Goal: Download file/media

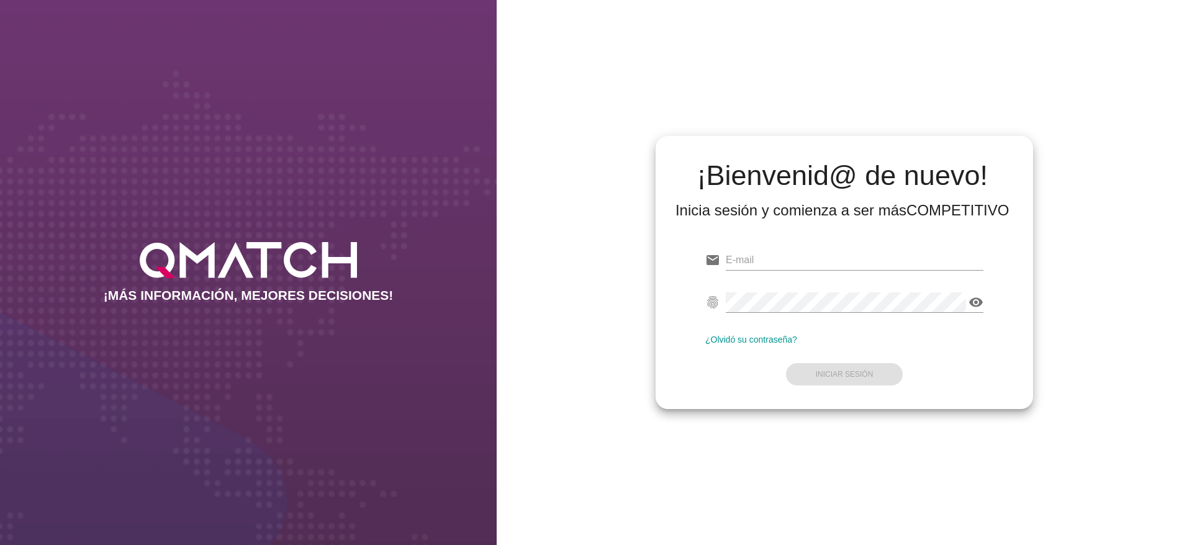
type input "francisca.tugas@cencosud.cl"
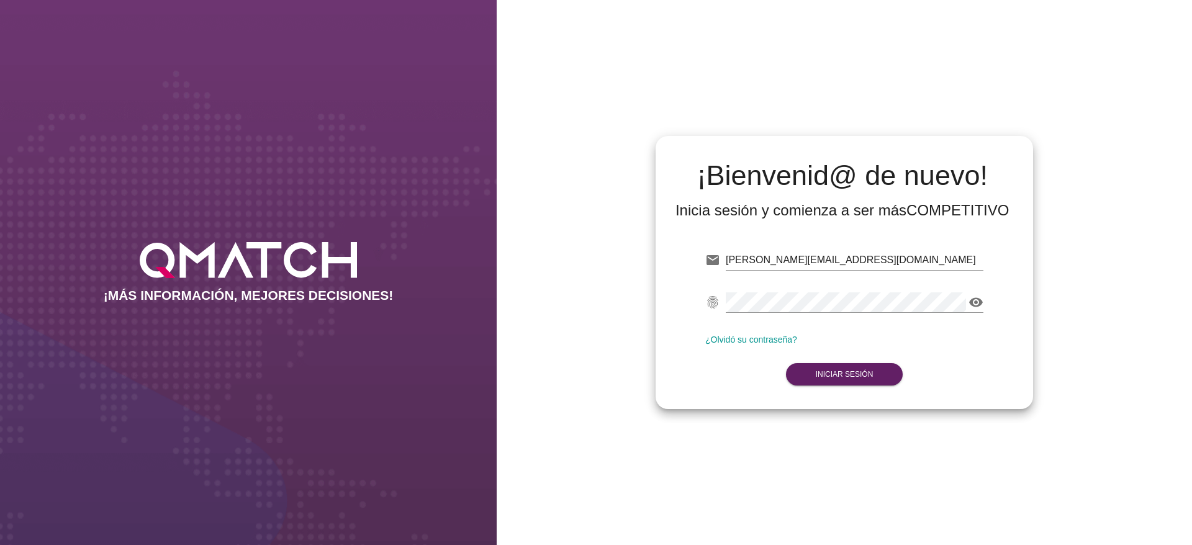
click at [851, 333] on form "email francisca.tugas@cencosud.cl Correo no válido fingerprint visibility Contr…" at bounding box center [844, 316] width 278 height 147
click at [885, 385] on button "Iniciar Sesión" at bounding box center [844, 374] width 117 height 22
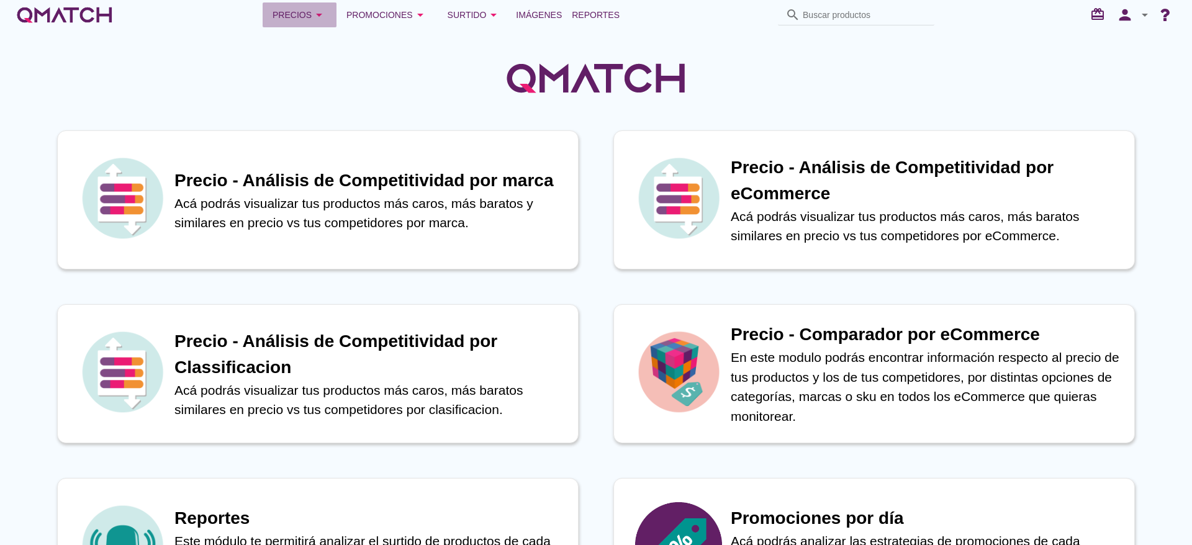
click at [312, 17] on div "Precios arrow_drop_down" at bounding box center [300, 14] width 54 height 15
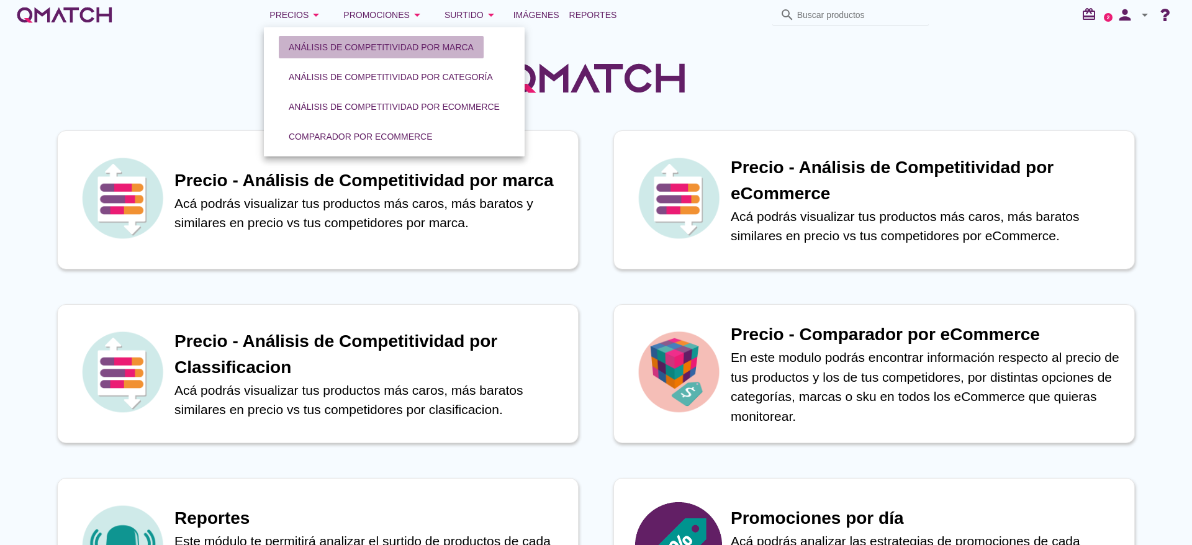
click at [325, 44] on div "Análisis de competitividad por marca" at bounding box center [381, 47] width 185 height 13
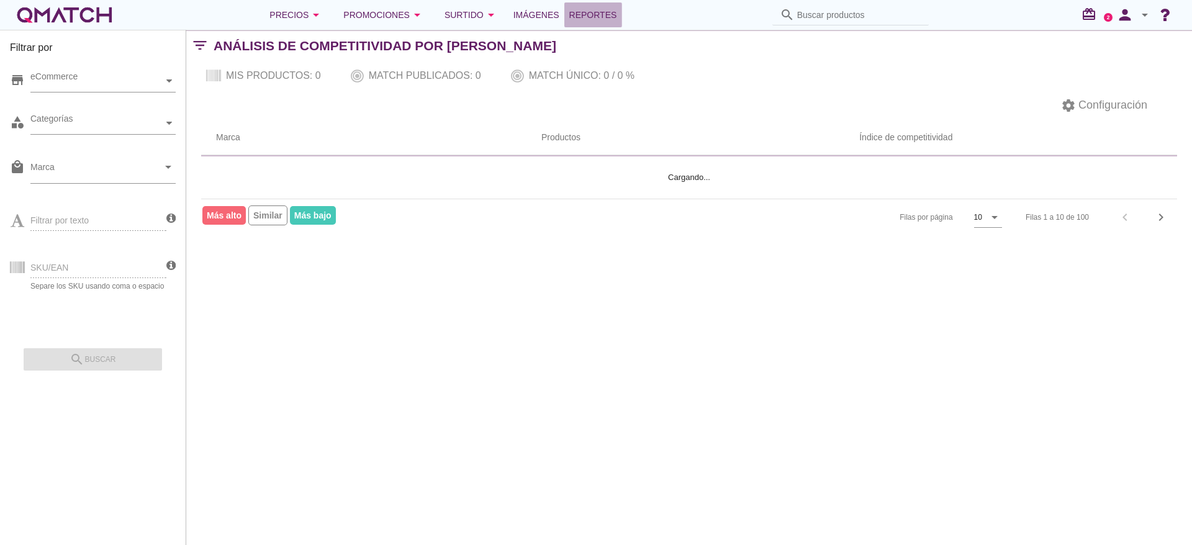
click at [605, 15] on span "Reportes" at bounding box center [593, 14] width 48 height 15
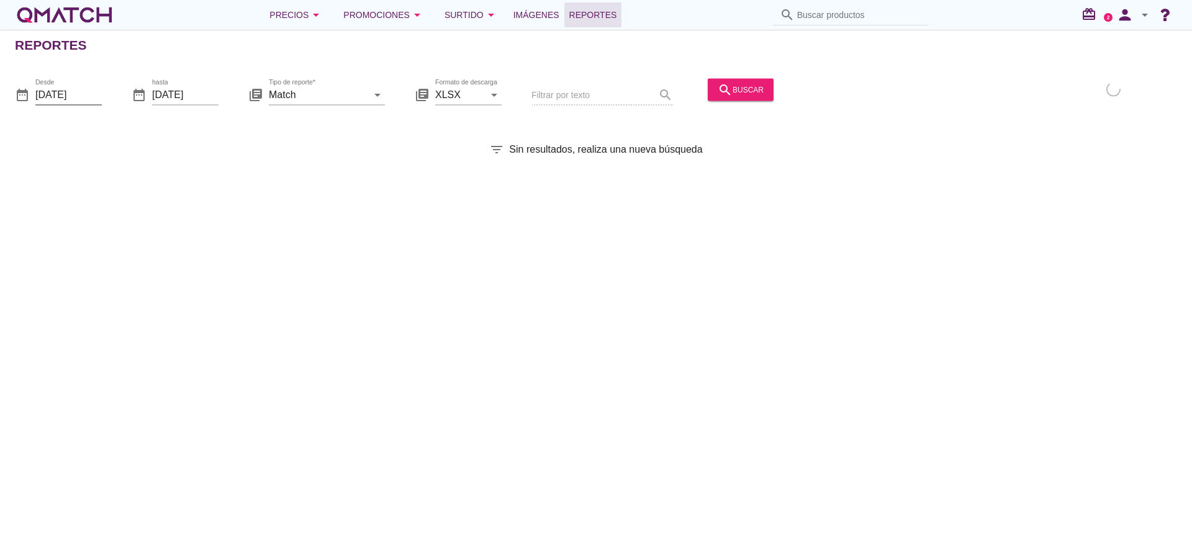
click at [57, 84] on input "2025-09-01" at bounding box center [68, 94] width 66 height 20
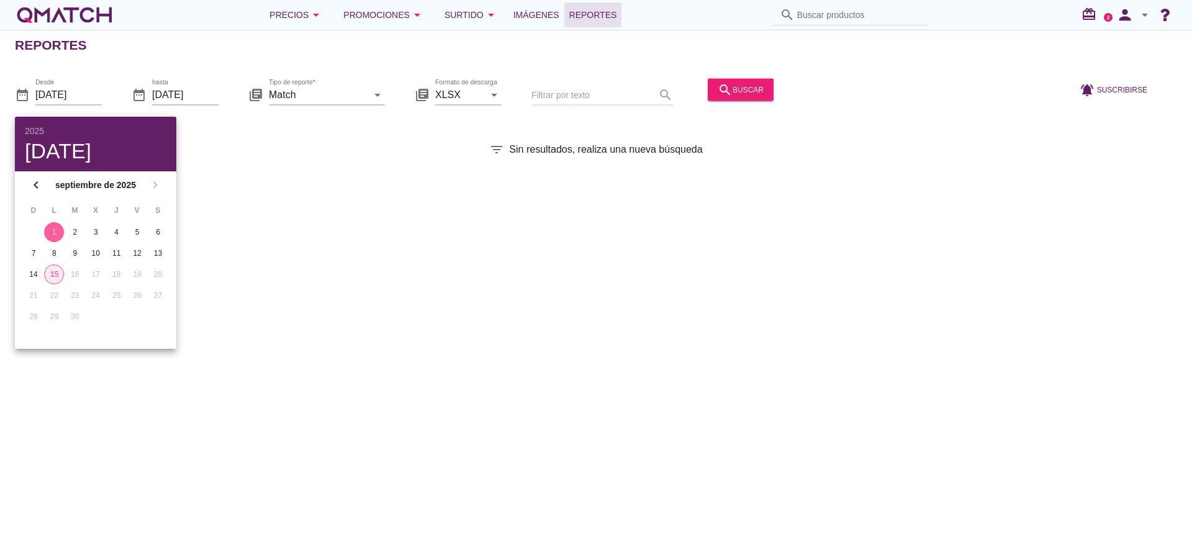
drag, startPoint x: 53, startPoint y: 278, endPoint x: 140, endPoint y: 183, distance: 128.8
click at [53, 277] on div "15" at bounding box center [54, 274] width 19 height 11
type input "[DATE]"
click at [360, 93] on input "Match" at bounding box center [318, 94] width 99 height 20
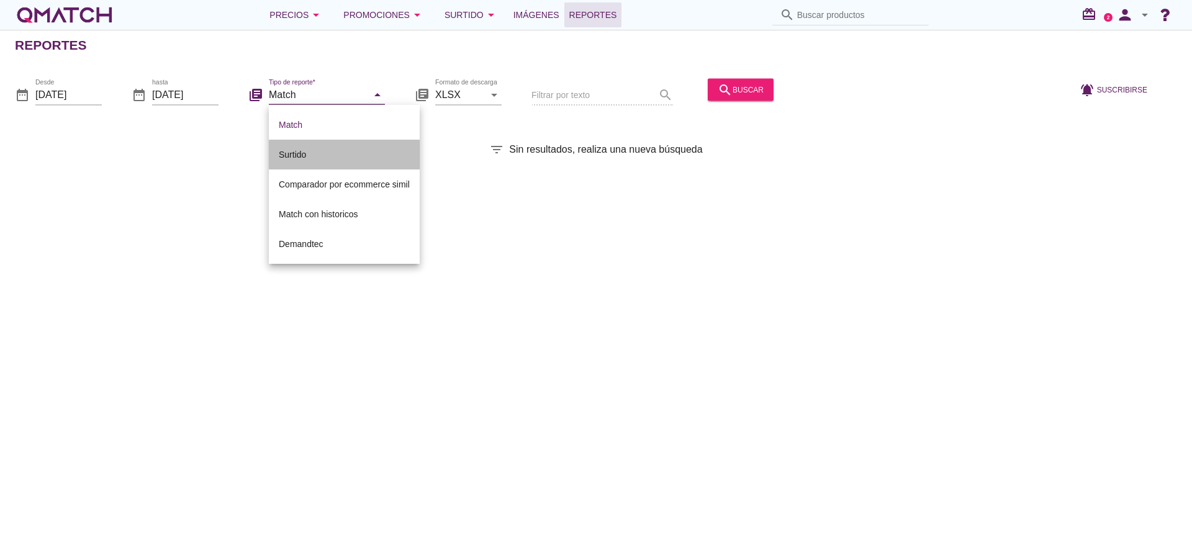
drag, startPoint x: 303, startPoint y: 146, endPoint x: 604, endPoint y: 112, distance: 302.4
click at [306, 145] on div "Surtido" at bounding box center [344, 155] width 131 height 30
type input "Surtido"
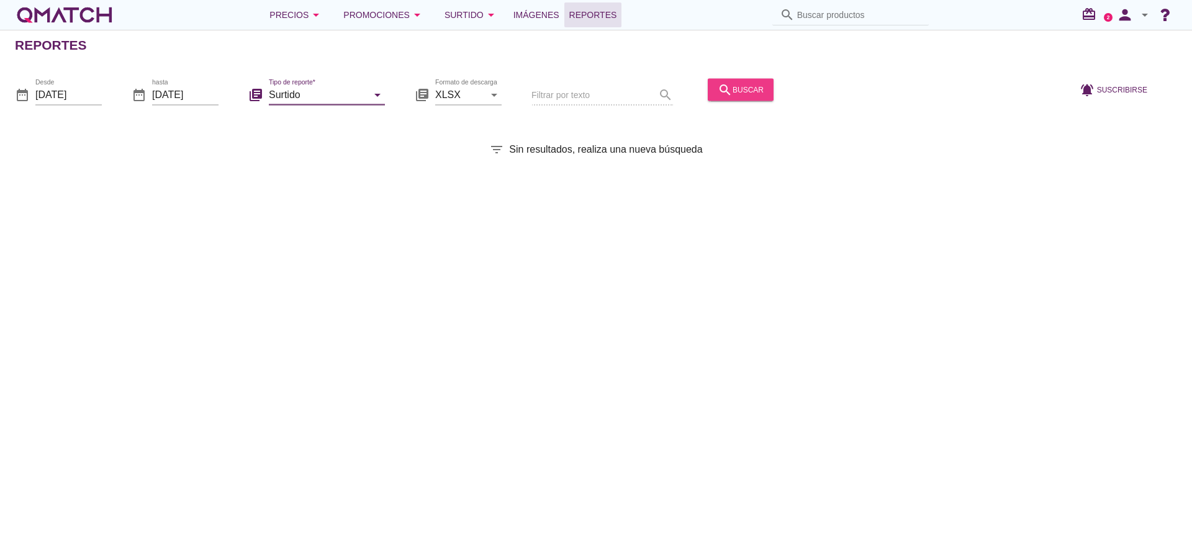
click at [752, 88] on div "search buscar" at bounding box center [741, 89] width 46 height 15
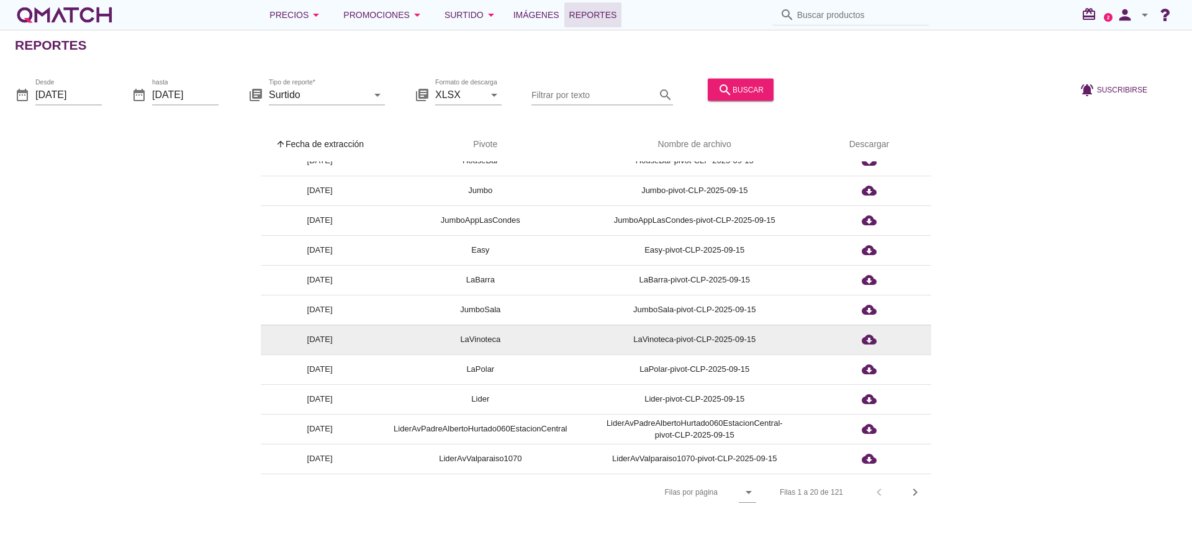
scroll to position [279, 0]
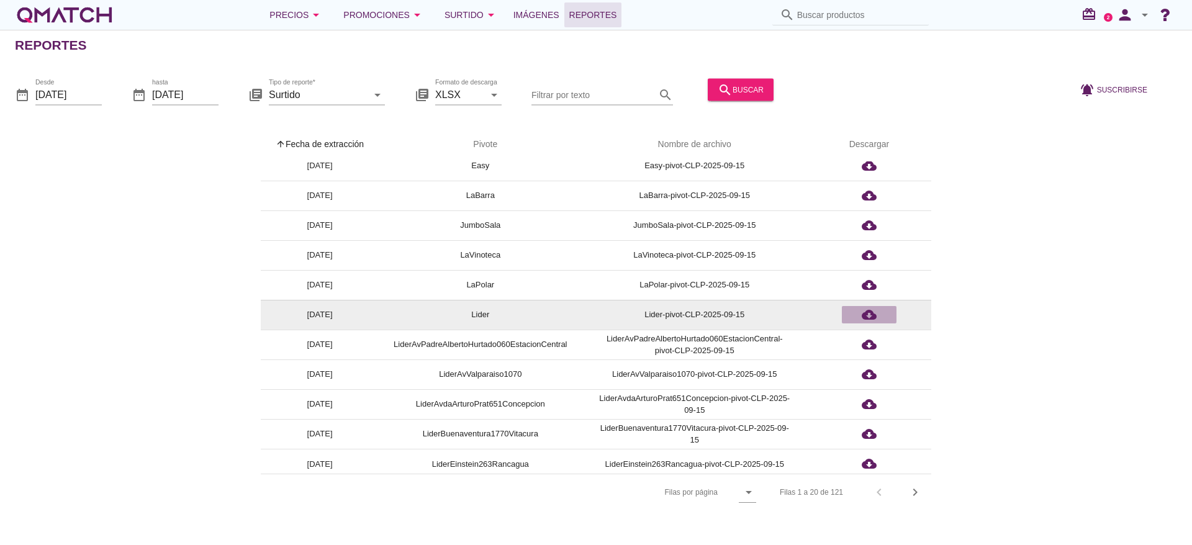
click at [879, 307] on div "cloud_download" at bounding box center [869, 314] width 45 height 15
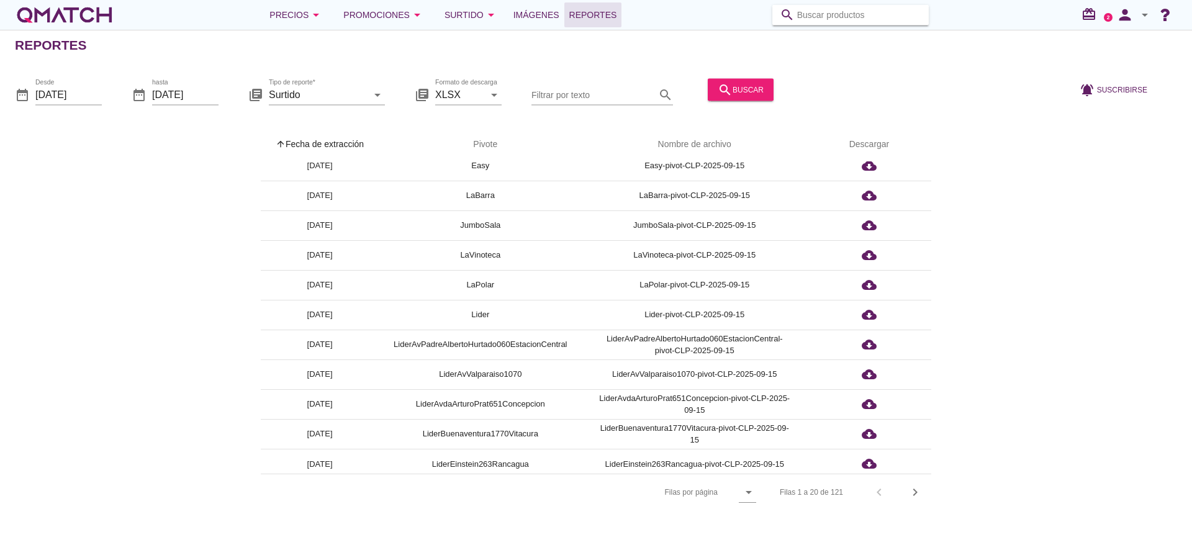
click at [818, 9] on input "Buscar productos" at bounding box center [859, 15] width 124 height 20
paste input "7803468001762"
type input "7803468001762"
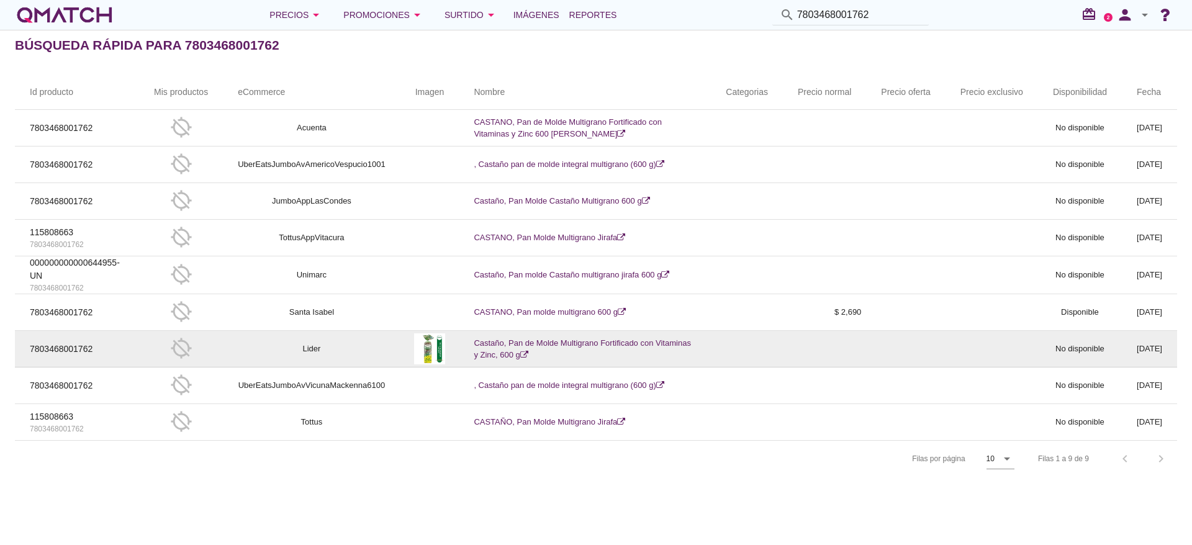
click at [537, 350] on link "Castaño, Pan de Molde Multigrano Fortificado con Vitaminas y Zinc, 600 g" at bounding box center [582, 349] width 217 height 22
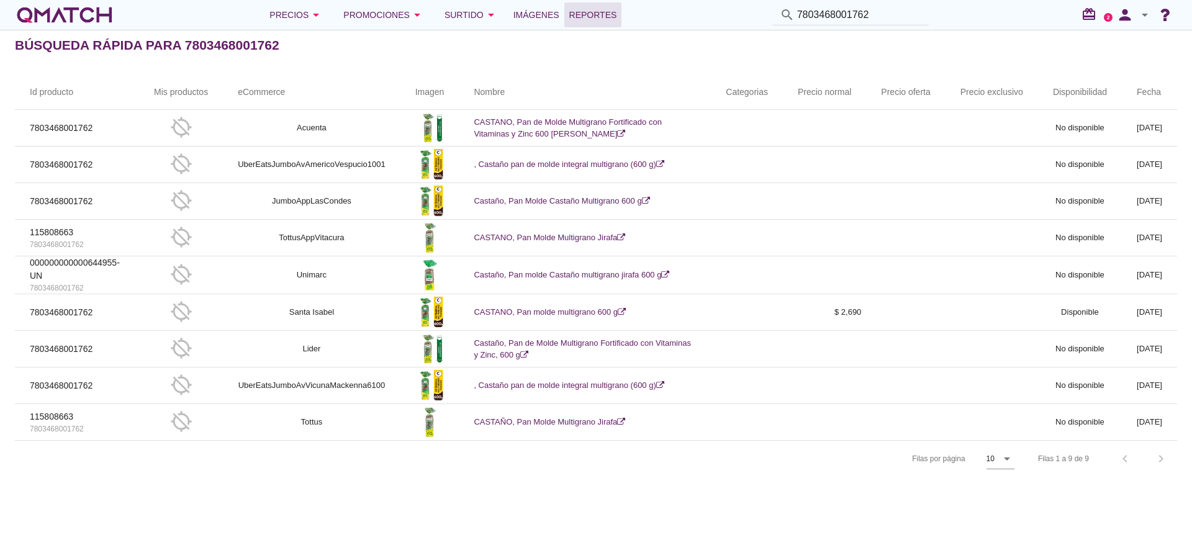
click at [594, 16] on span "Reportes" at bounding box center [593, 14] width 48 height 15
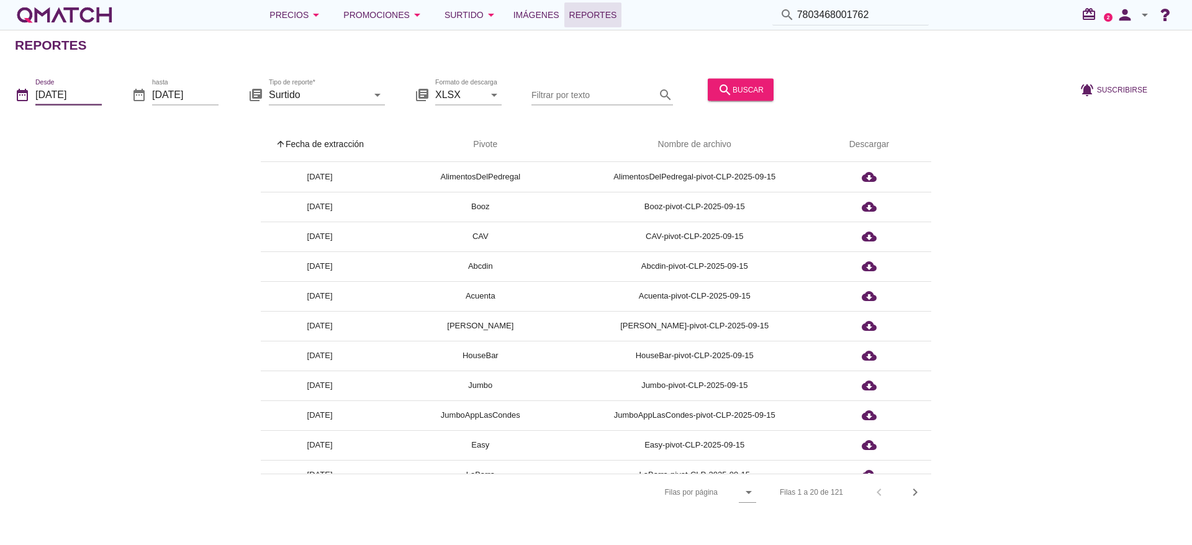
click at [79, 96] on input "2025-09-01" at bounding box center [68, 94] width 66 height 20
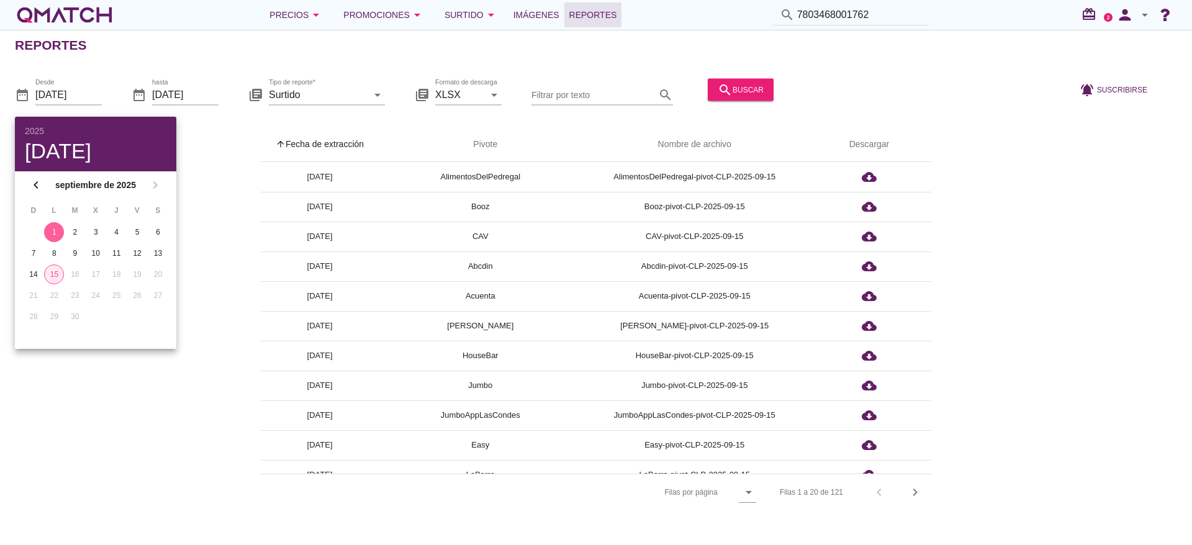
drag, startPoint x: 57, startPoint y: 277, endPoint x: 84, endPoint y: 276, distance: 27.3
click at [57, 275] on div "15" at bounding box center [54, 274] width 19 height 11
type input "[DATE]"
click at [228, 258] on div "arrow_upward Fecha de extracción arrow_upward Pivote Nombre de archivo Descarga…" at bounding box center [596, 318] width 1162 height 383
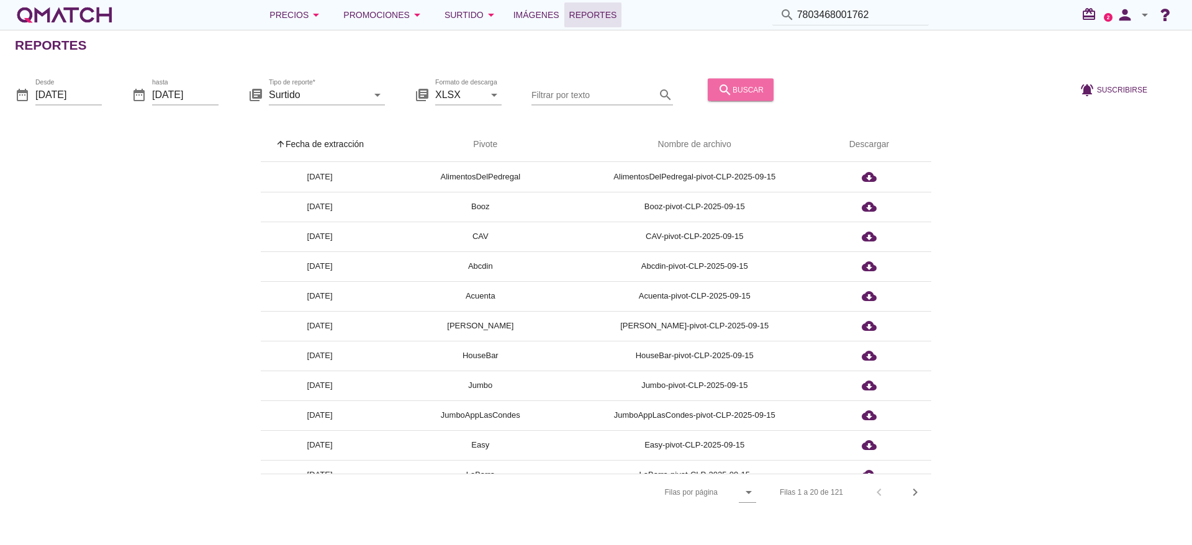
click at [738, 88] on div "search buscar" at bounding box center [741, 89] width 46 height 15
drag, startPoint x: 579, startPoint y: 103, endPoint x: 579, endPoint y: 94, distance: 9.3
click at [577, 96] on input "Filtrar por texto" at bounding box center [594, 94] width 124 height 20
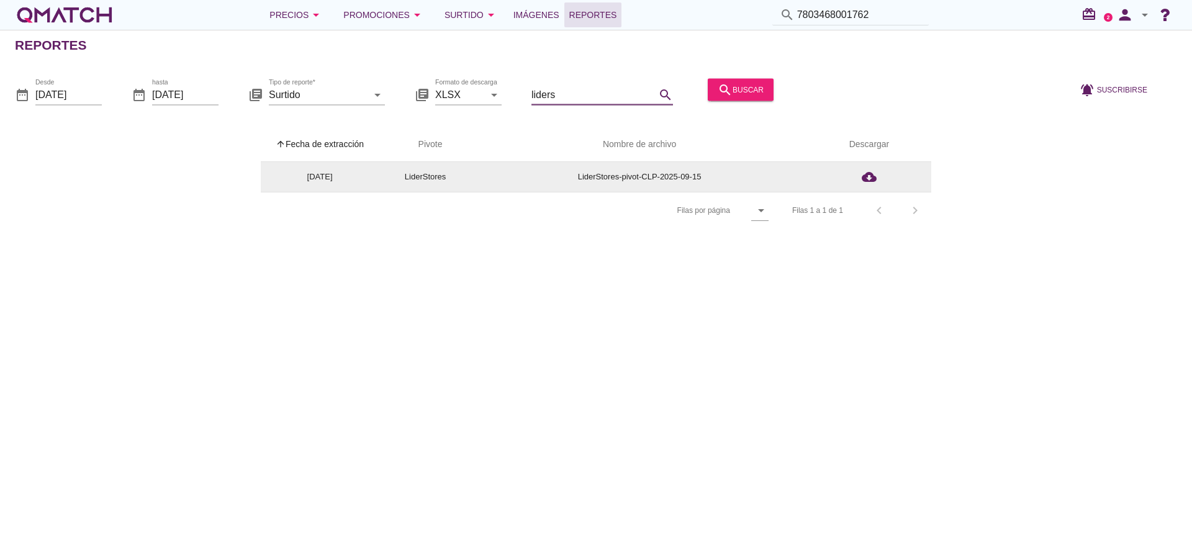
type input "liders"
click at [667, 177] on td "LiderStores-pivot-CLP-2025-09-15" at bounding box center [639, 177] width 335 height 30
click at [862, 178] on icon "cloud_download" at bounding box center [869, 177] width 15 height 15
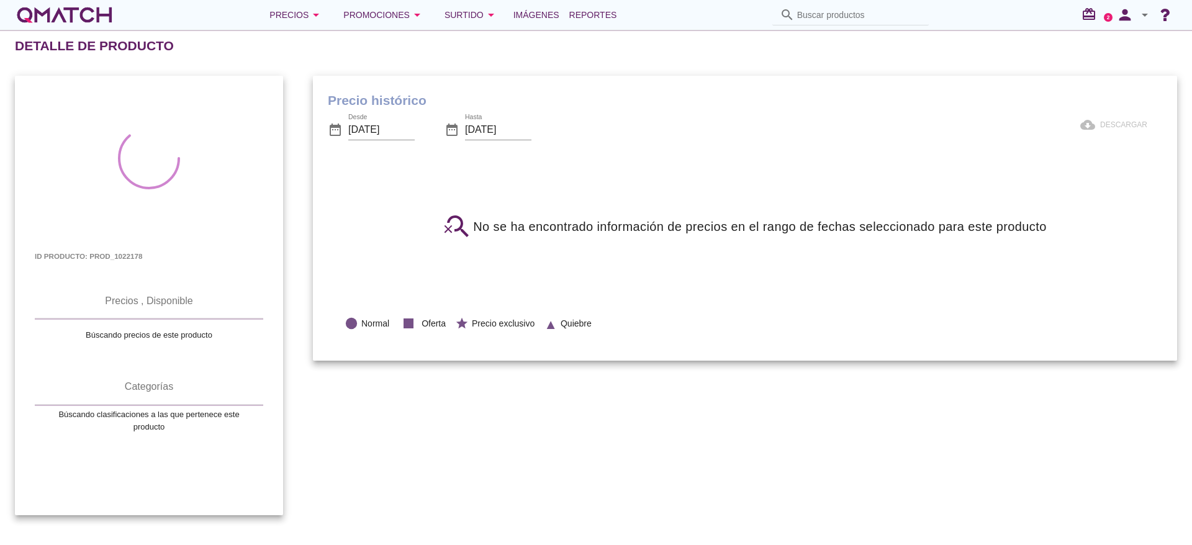
click at [690, 277] on div "Precio histórico date_range Desde [DATE] date_range Hasta [DATE] cloud_download…" at bounding box center [745, 219] width 864 height 286
